Goal: Transaction & Acquisition: Purchase product/service

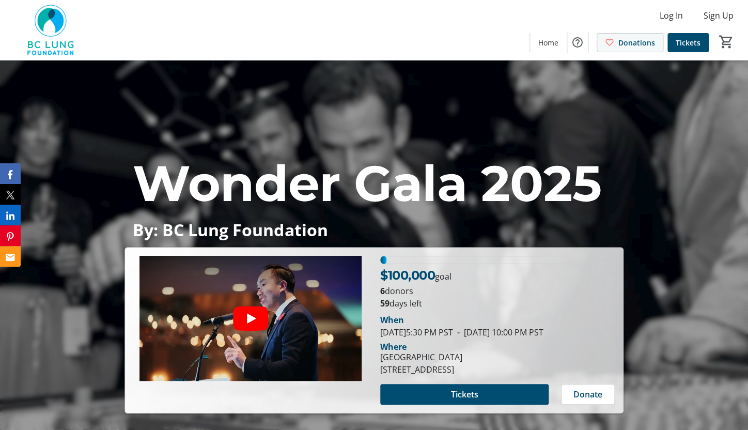
click at [633, 50] on span at bounding box center [630, 42] width 66 height 25
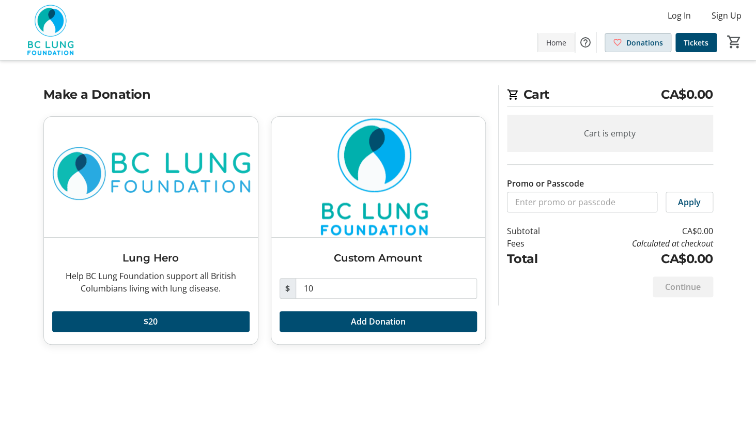
click at [555, 43] on span "Home" at bounding box center [556, 42] width 20 height 11
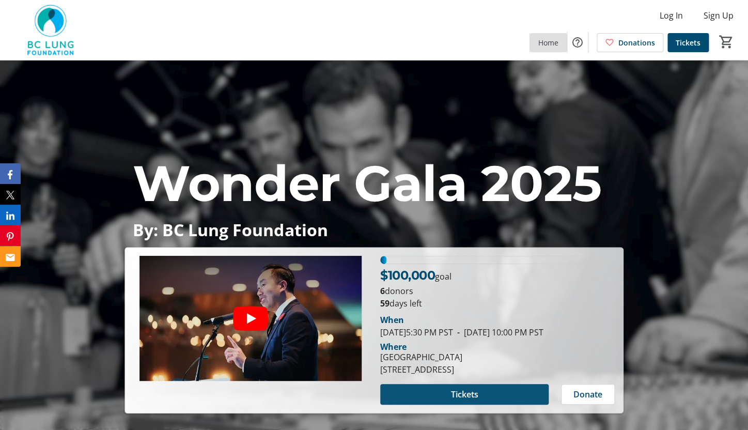
click at [468, 399] on span "Tickets" at bounding box center [463, 394] width 27 height 12
